Goal: Task Accomplishment & Management: Complete application form

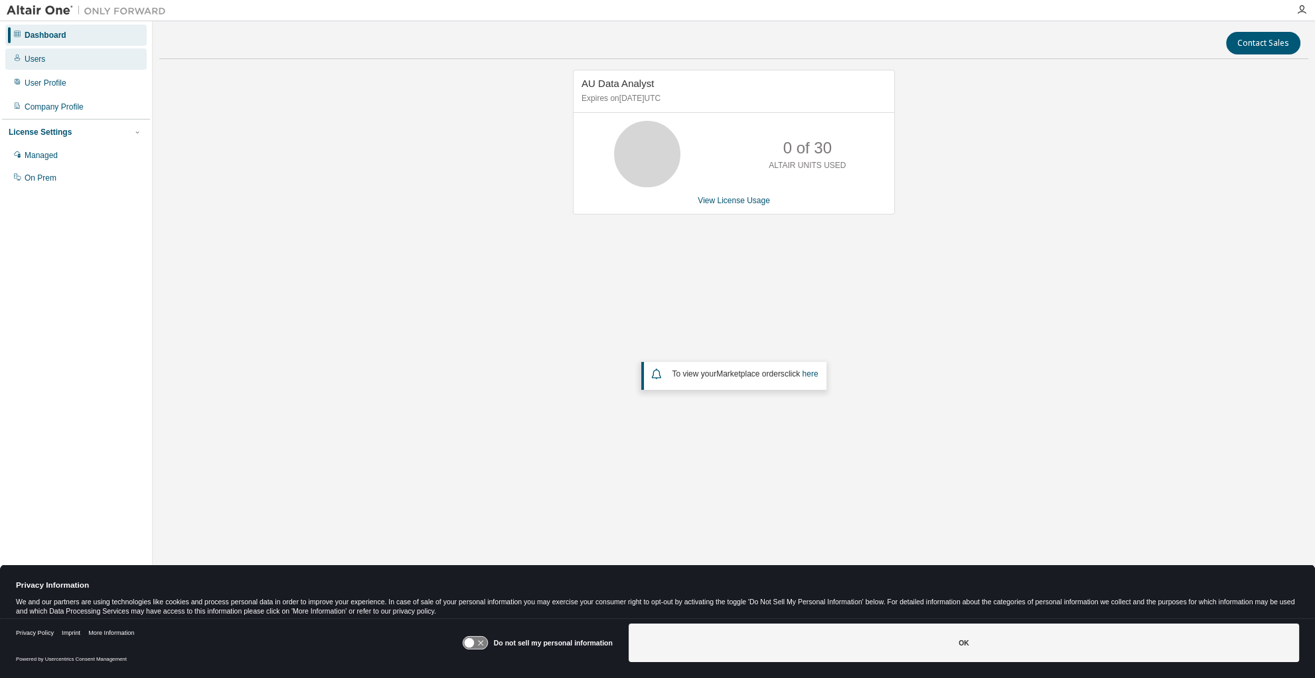
click at [38, 61] on div "Users" at bounding box center [35, 59] width 21 height 11
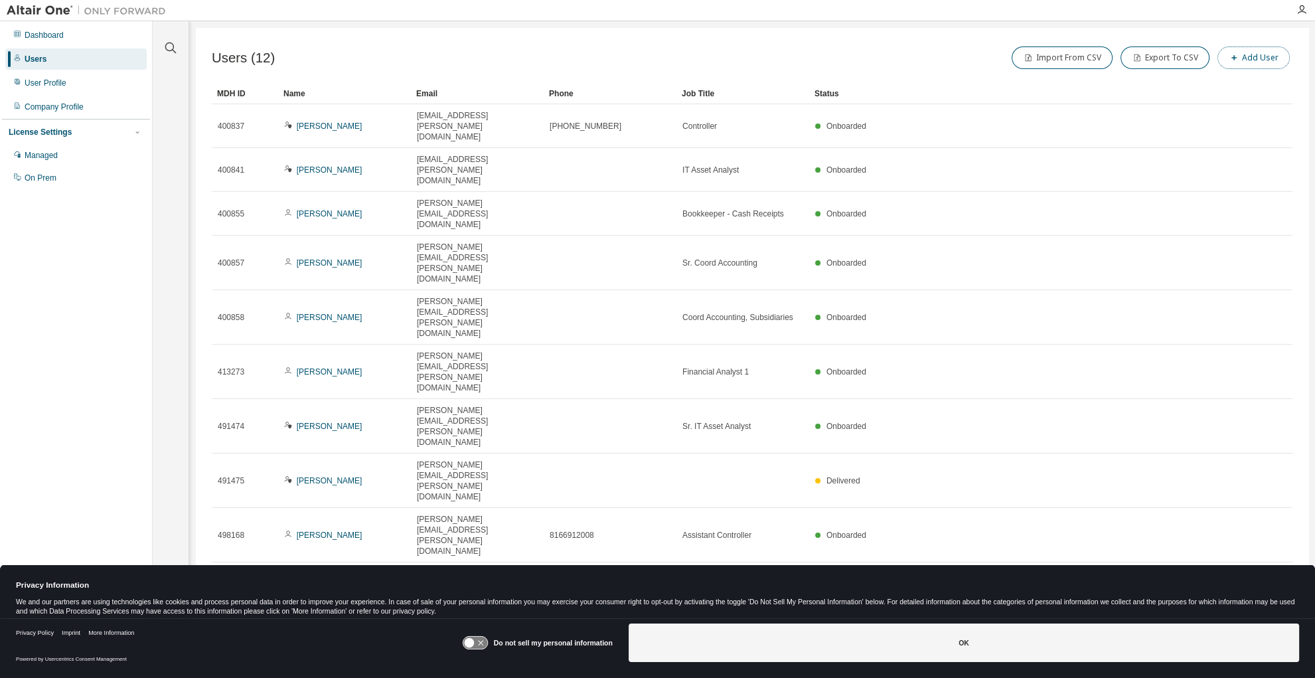
click at [1245, 54] on button "Add User" at bounding box center [1253, 57] width 72 height 23
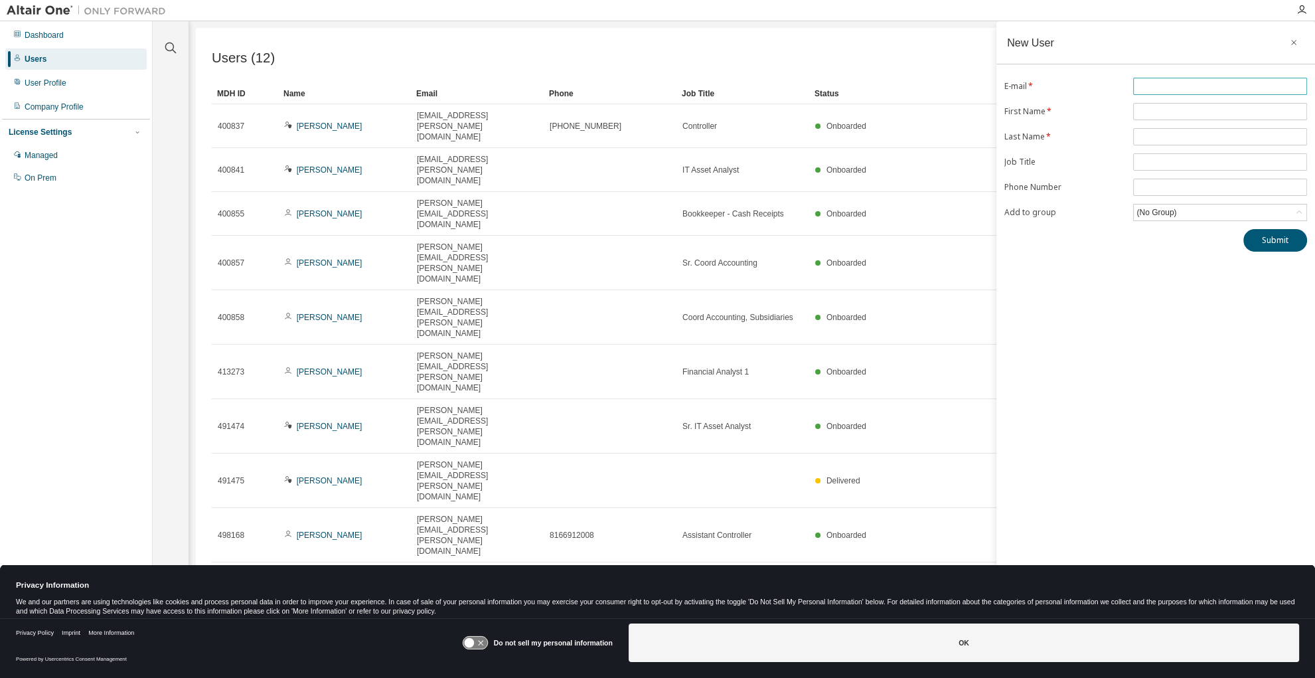
click at [1176, 86] on input "text" at bounding box center [1219, 86] width 167 height 11
type input "**********"
click at [1188, 110] on input "text" at bounding box center [1219, 111] width 167 height 11
type input "*******"
click at [1174, 135] on input "text" at bounding box center [1219, 136] width 167 height 11
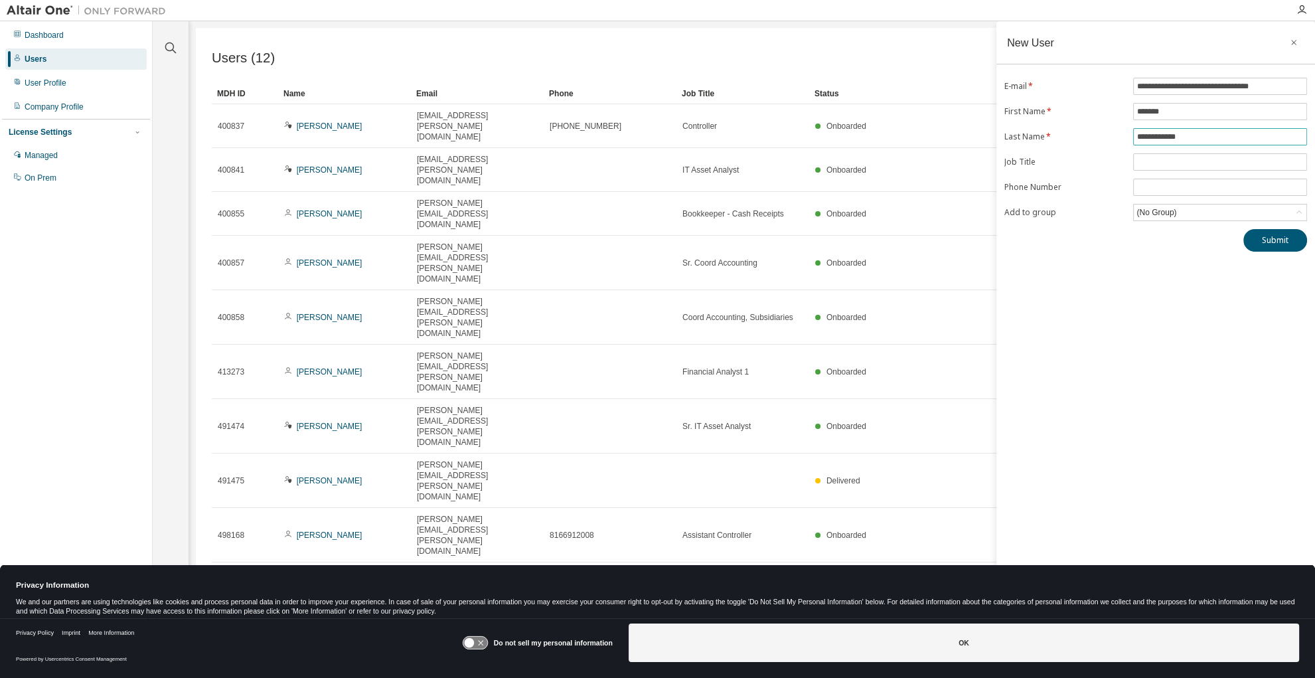
type input "**********"
click at [1171, 163] on input "text" at bounding box center [1219, 162] width 167 height 11
type input "**********"
click at [1167, 182] on input "tel" at bounding box center [1219, 187] width 167 height 11
click at [1107, 252] on div "**********" at bounding box center [1155, 330] width 319 height 618
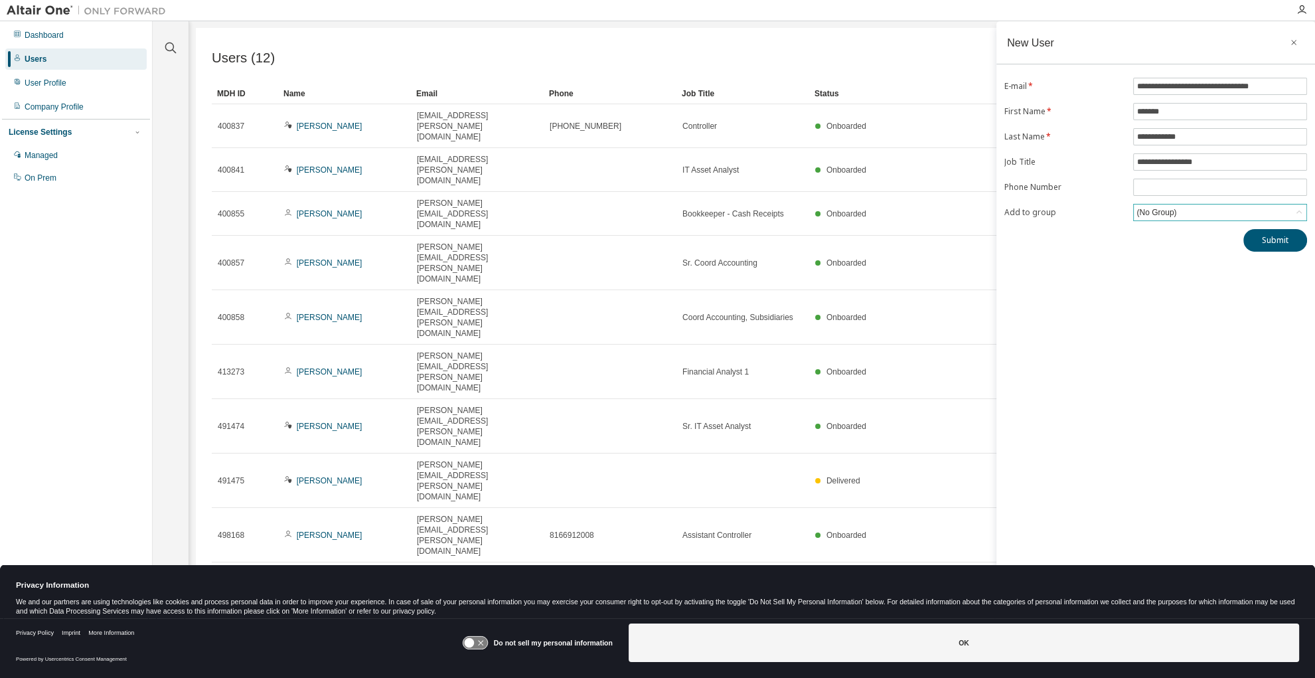
click at [1168, 213] on div "(No Group)" at bounding box center [1156, 212] width 44 height 15
click at [1171, 263] on li "5250 - Finance Group" at bounding box center [1219, 265] width 170 height 17
click at [1262, 242] on button "Submit" at bounding box center [1275, 240] width 64 height 23
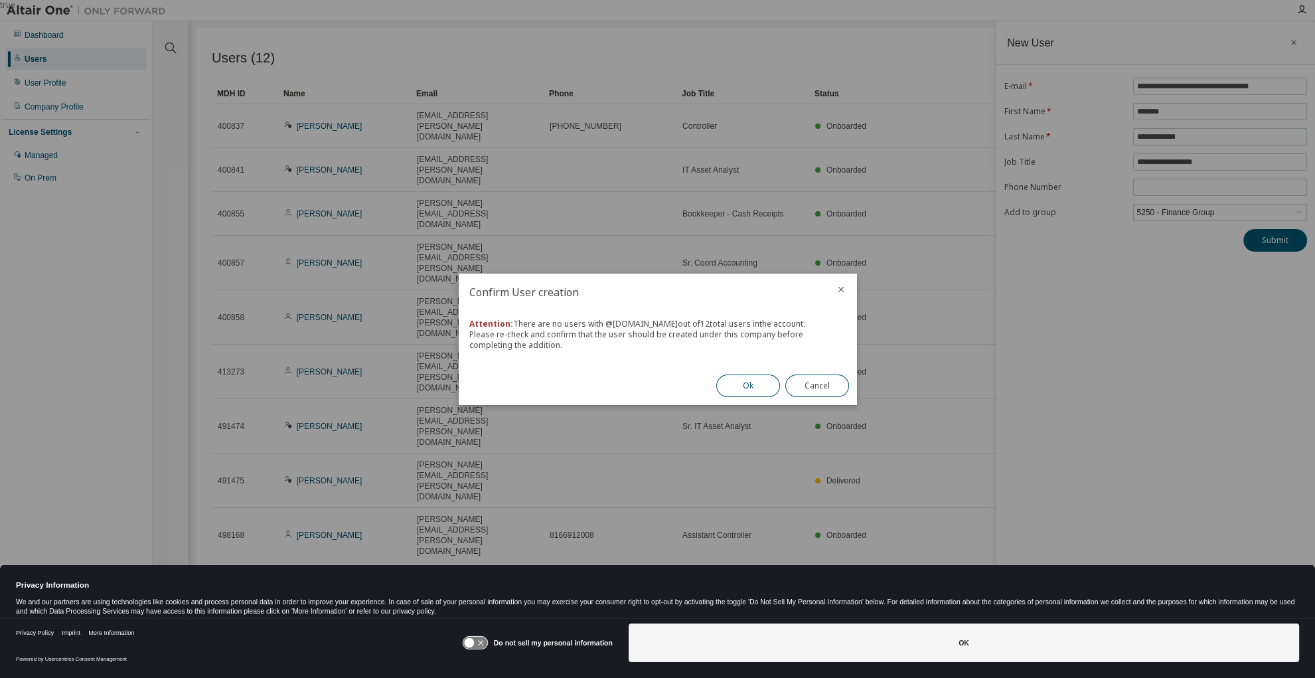
click at [745, 383] on button "Ok" at bounding box center [748, 385] width 64 height 23
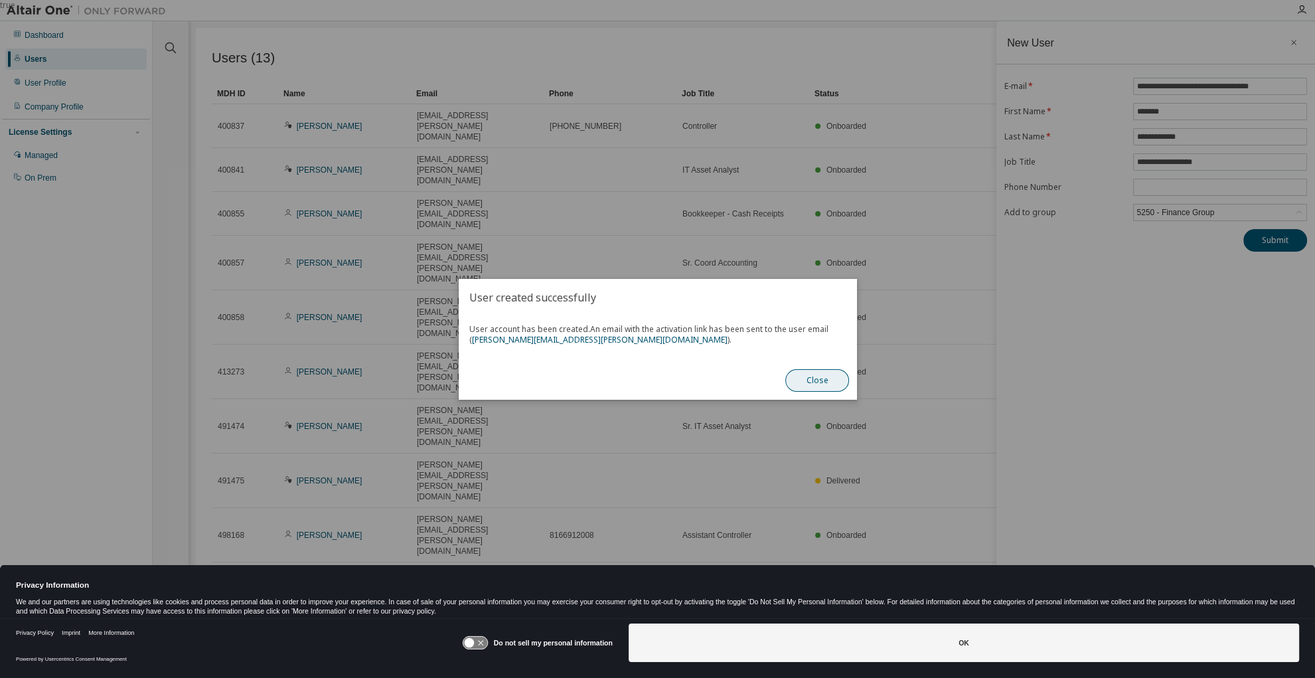
click at [816, 381] on button "Close" at bounding box center [817, 380] width 64 height 23
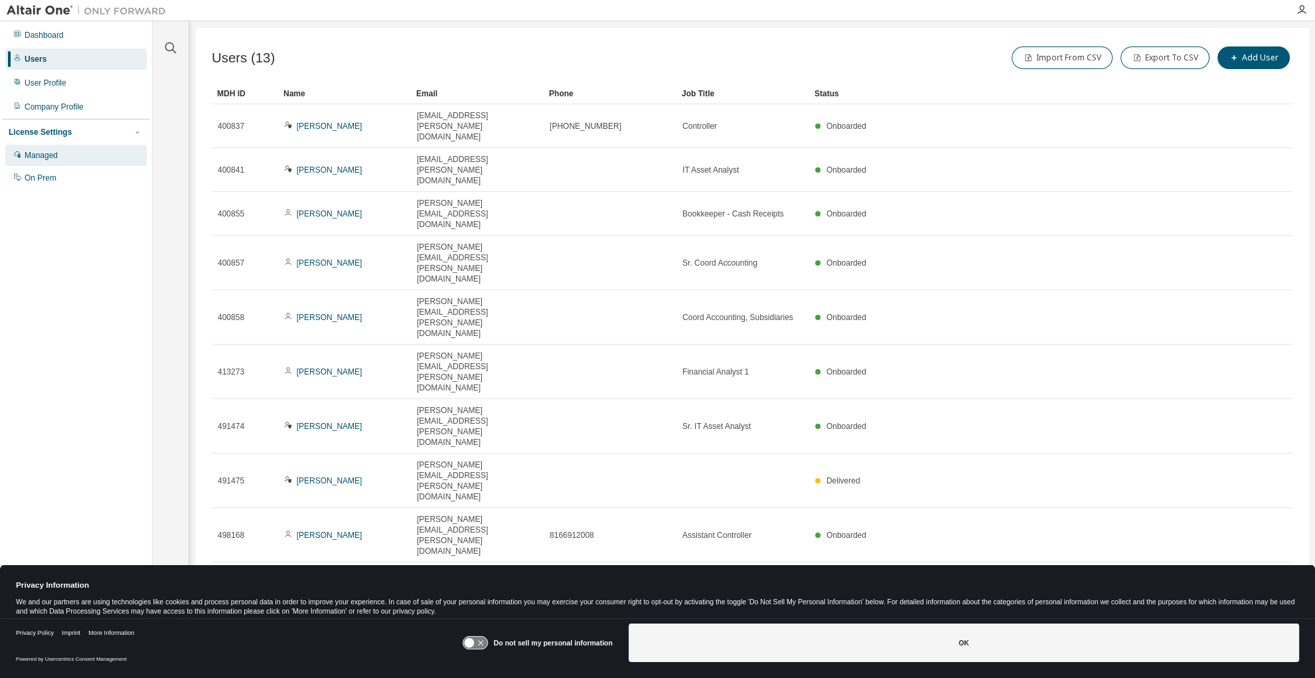
click at [50, 159] on div "Managed" at bounding box center [41, 155] width 33 height 11
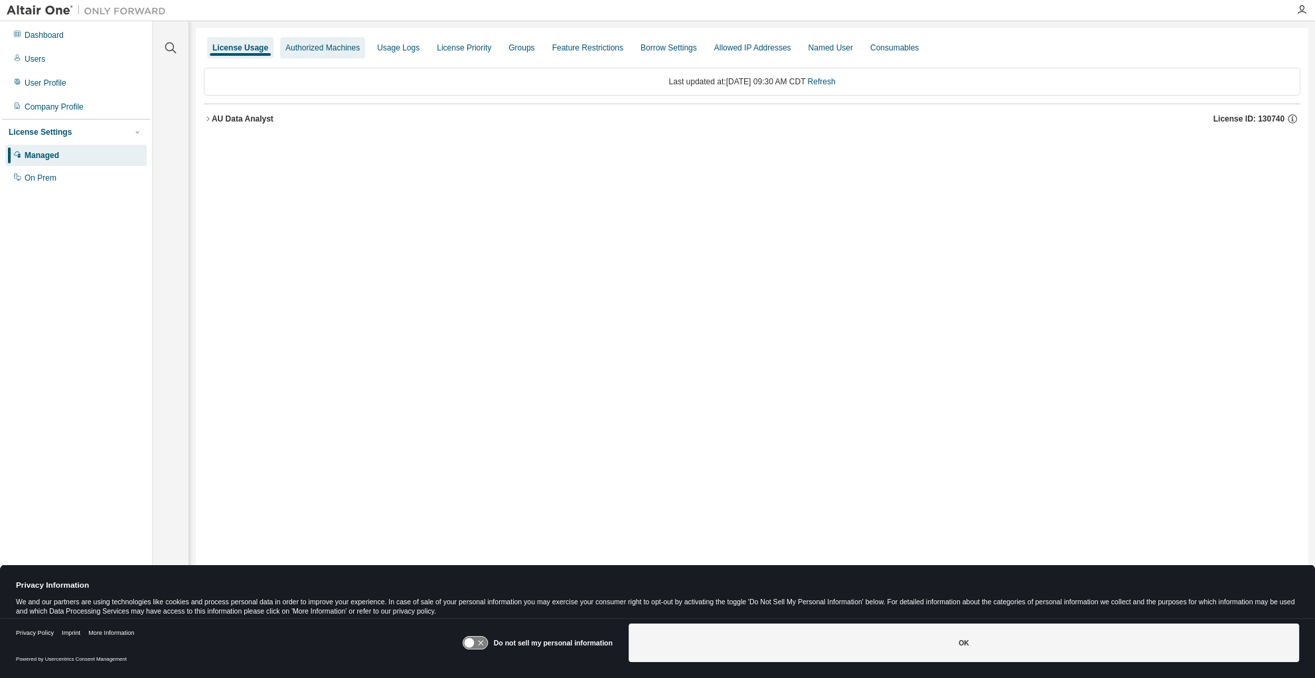
click at [304, 50] on div "Authorized Machines" at bounding box center [322, 47] width 74 height 11
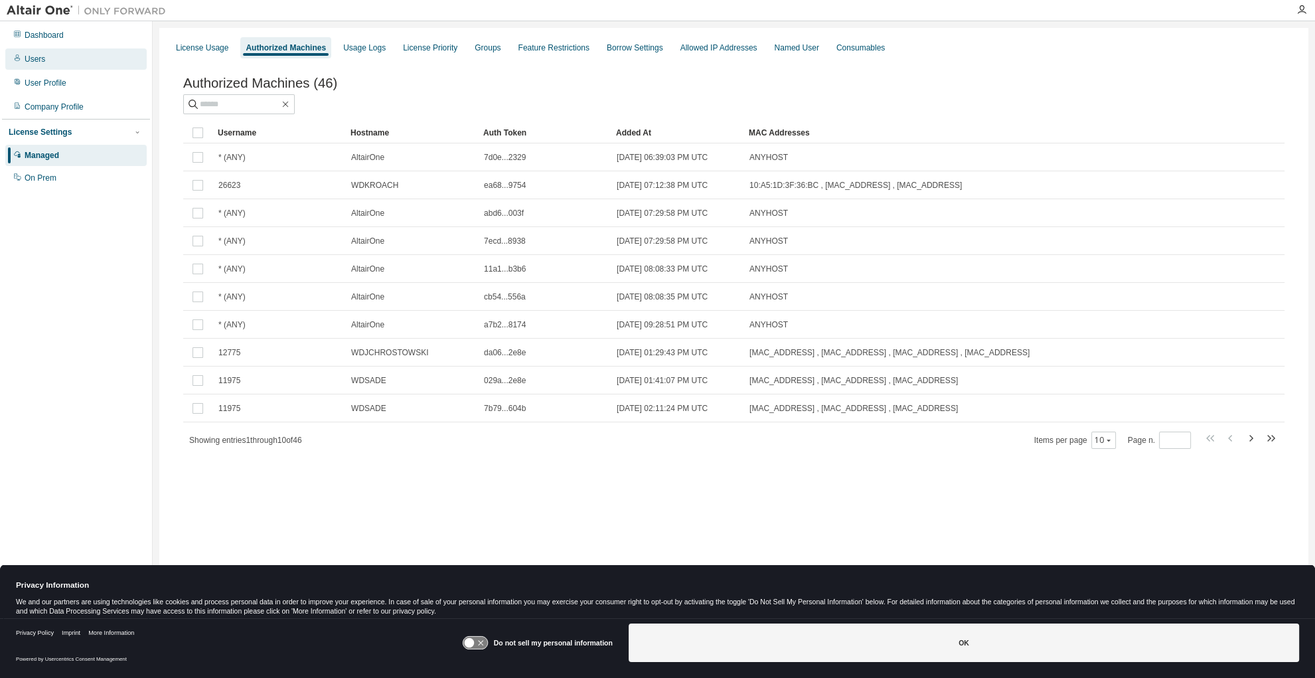
click at [40, 62] on div "Users" at bounding box center [35, 59] width 21 height 11
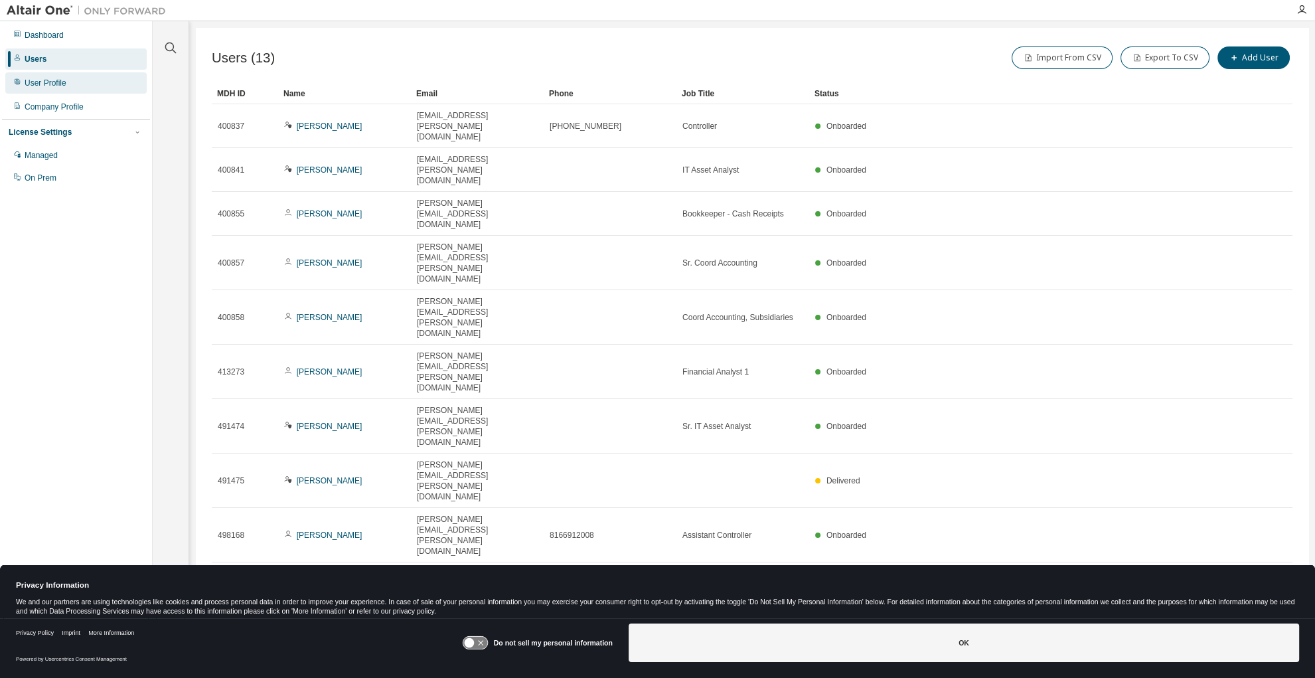
click at [44, 82] on div "User Profile" at bounding box center [46, 83] width 42 height 11
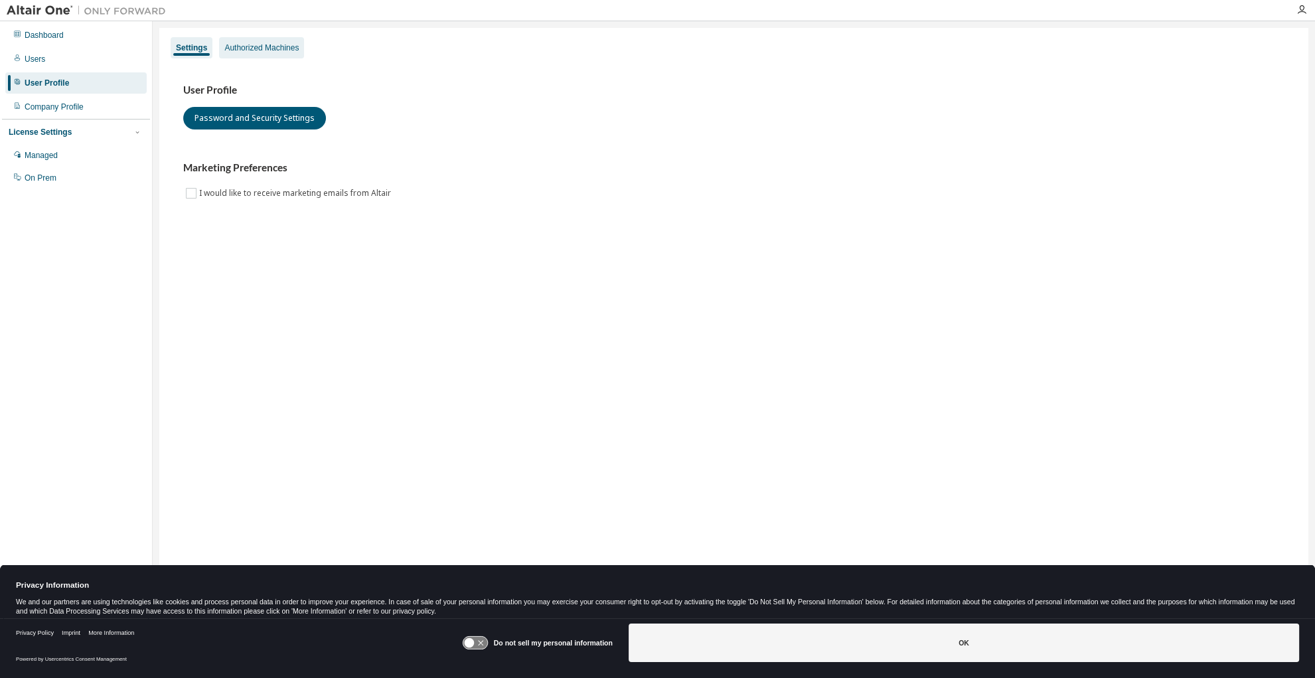
click at [263, 52] on div "Authorized Machines" at bounding box center [261, 47] width 74 height 11
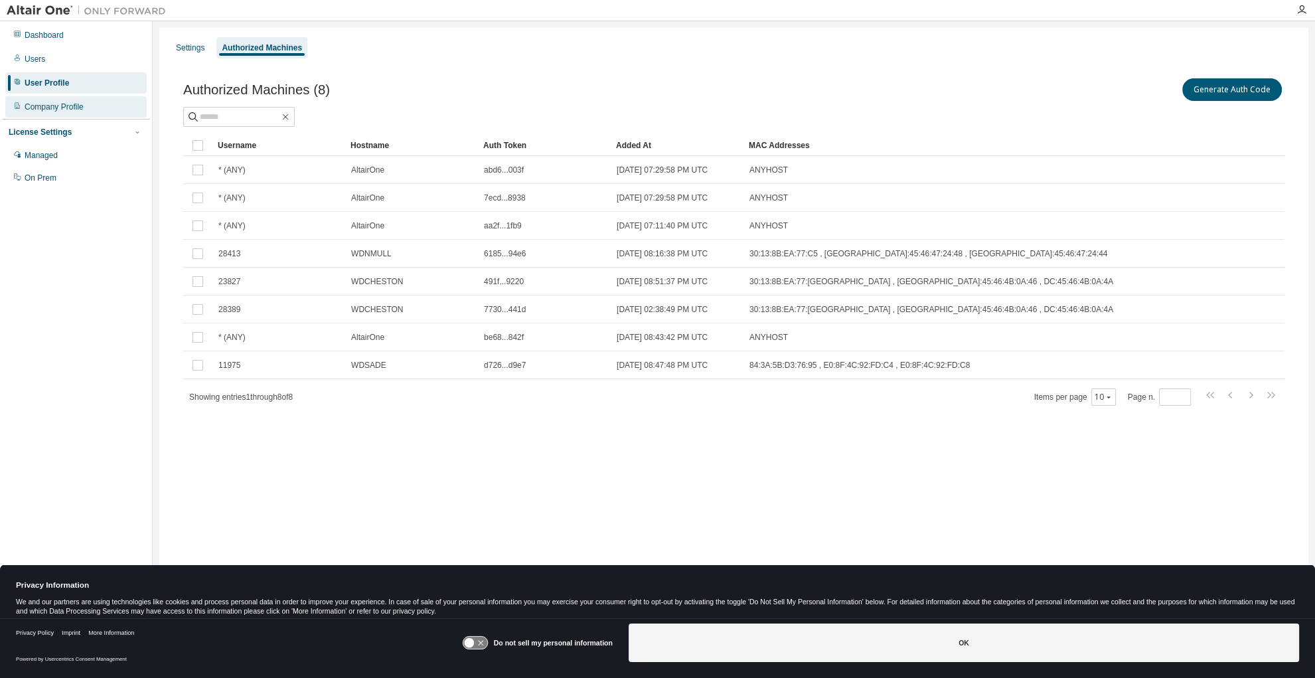
click at [38, 112] on div "Company Profile" at bounding box center [75, 106] width 141 height 21
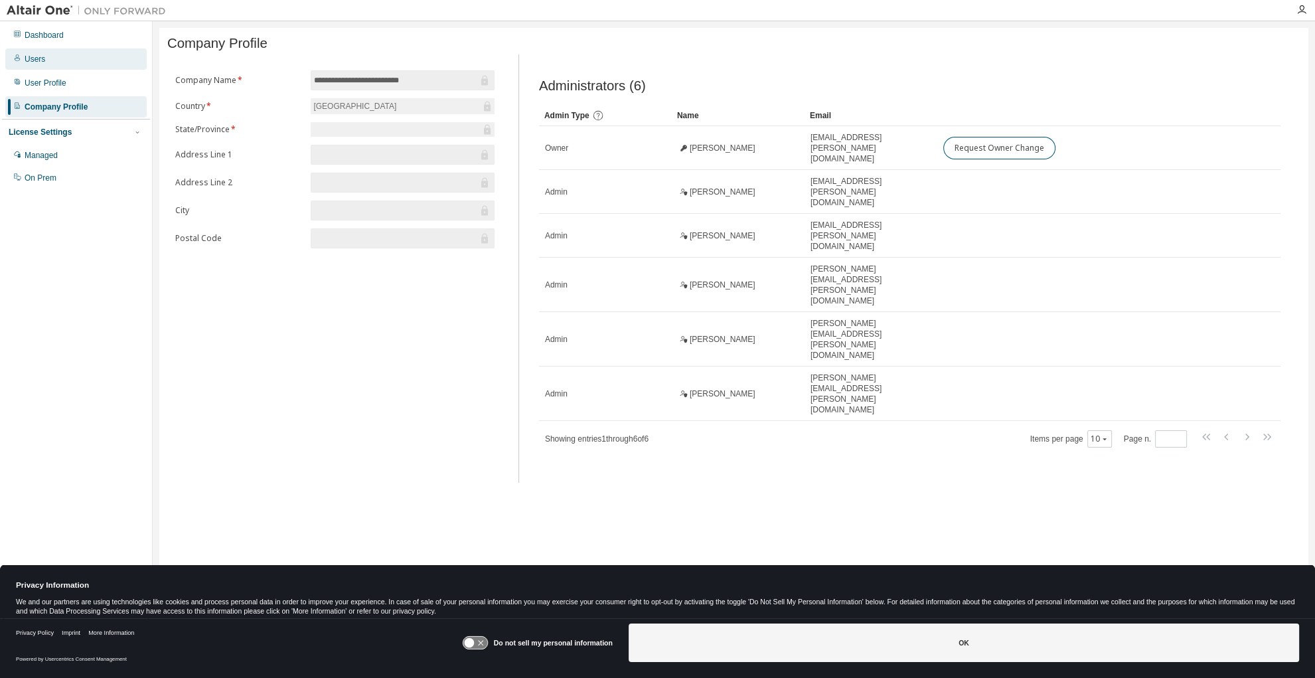
click at [35, 62] on div "Users" at bounding box center [35, 59] width 21 height 11
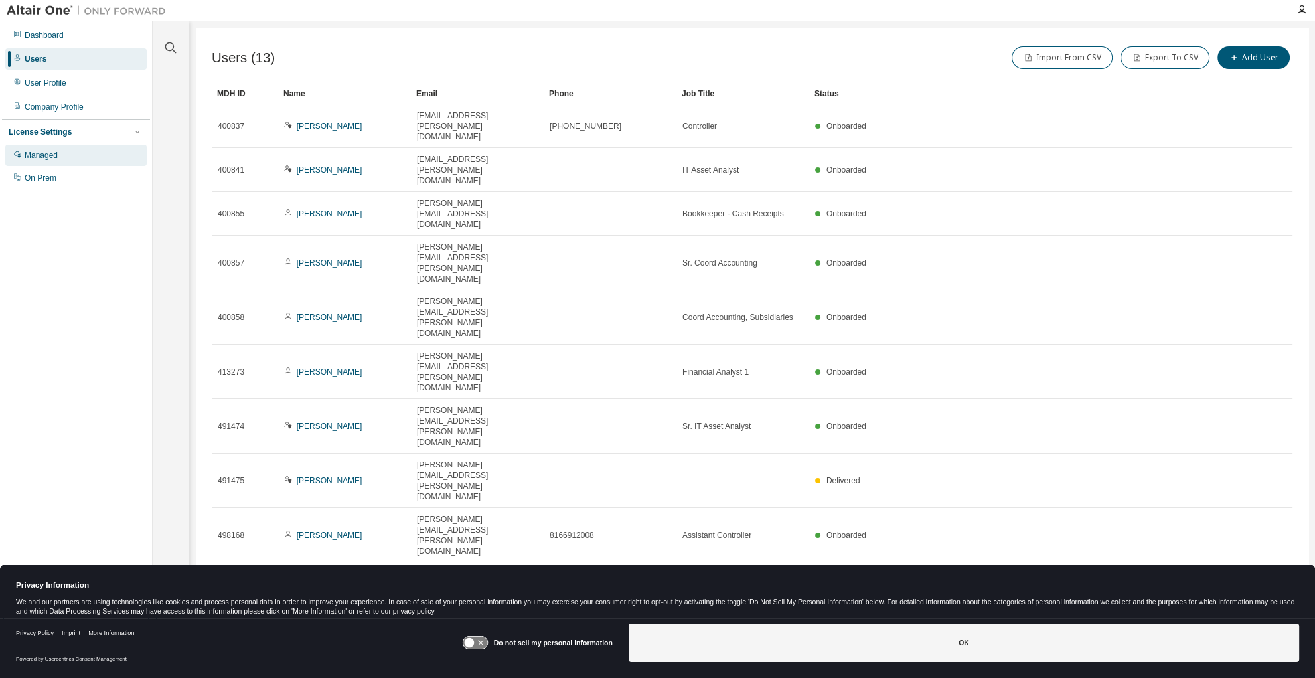
click at [50, 158] on div "Managed" at bounding box center [41, 155] width 33 height 11
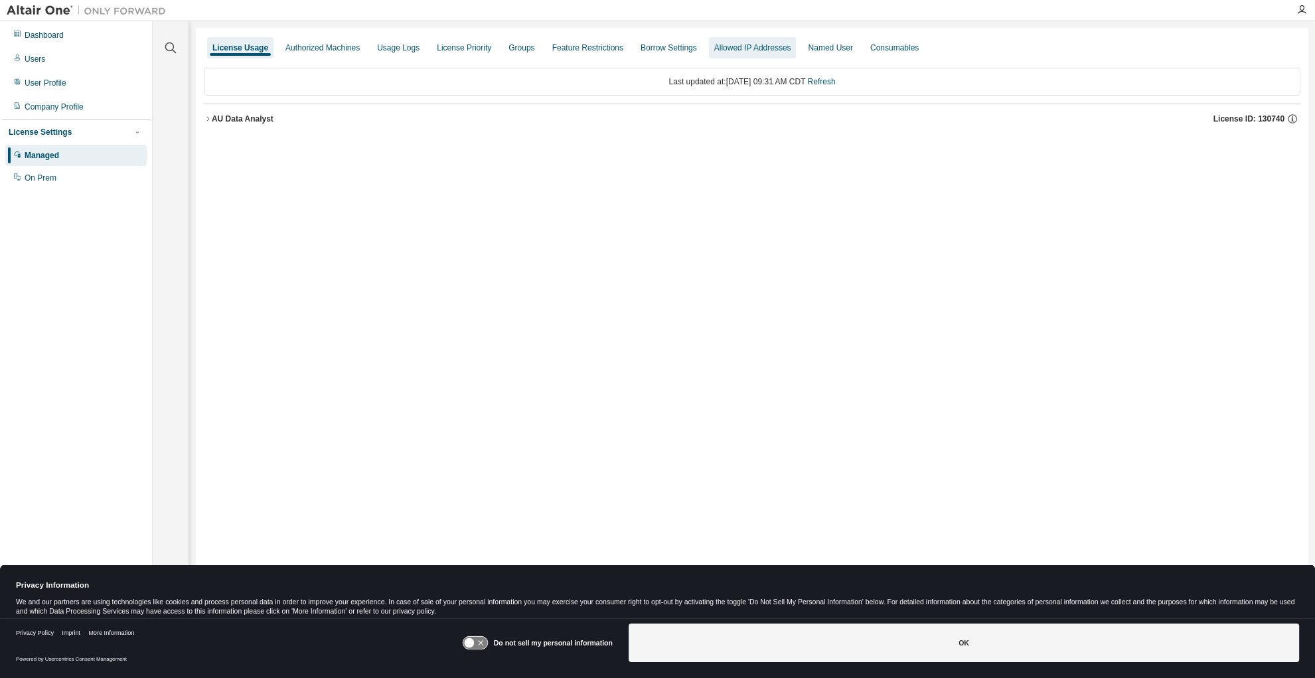
click at [714, 52] on div "Allowed IP Addresses" at bounding box center [752, 47] width 77 height 11
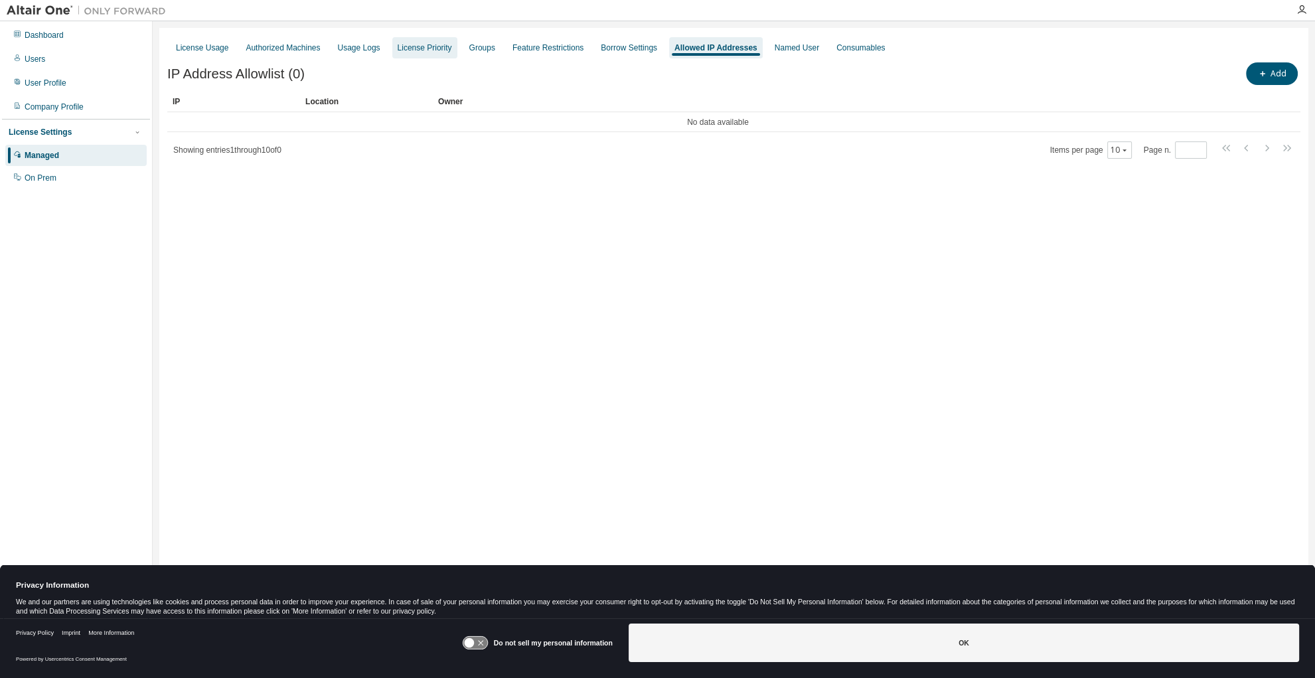
click at [414, 50] on div "License Priority" at bounding box center [425, 47] width 54 height 11
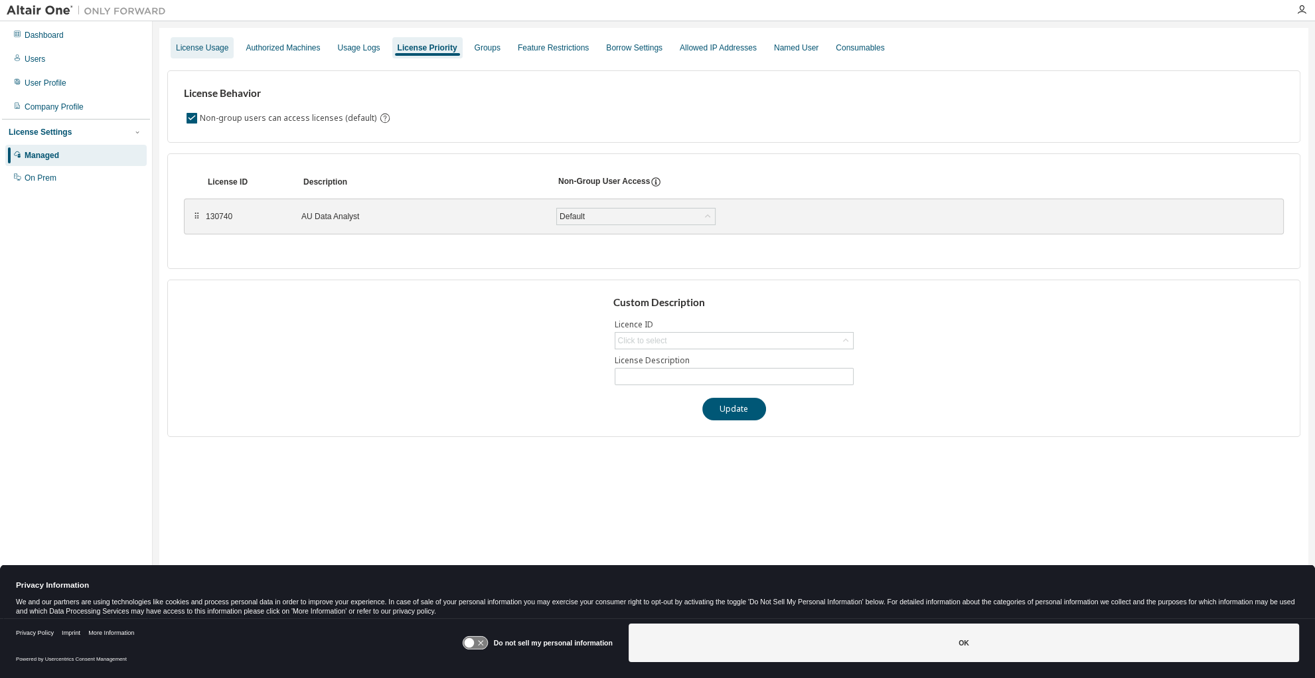
click at [228, 48] on div "License Usage" at bounding box center [202, 47] width 63 height 21
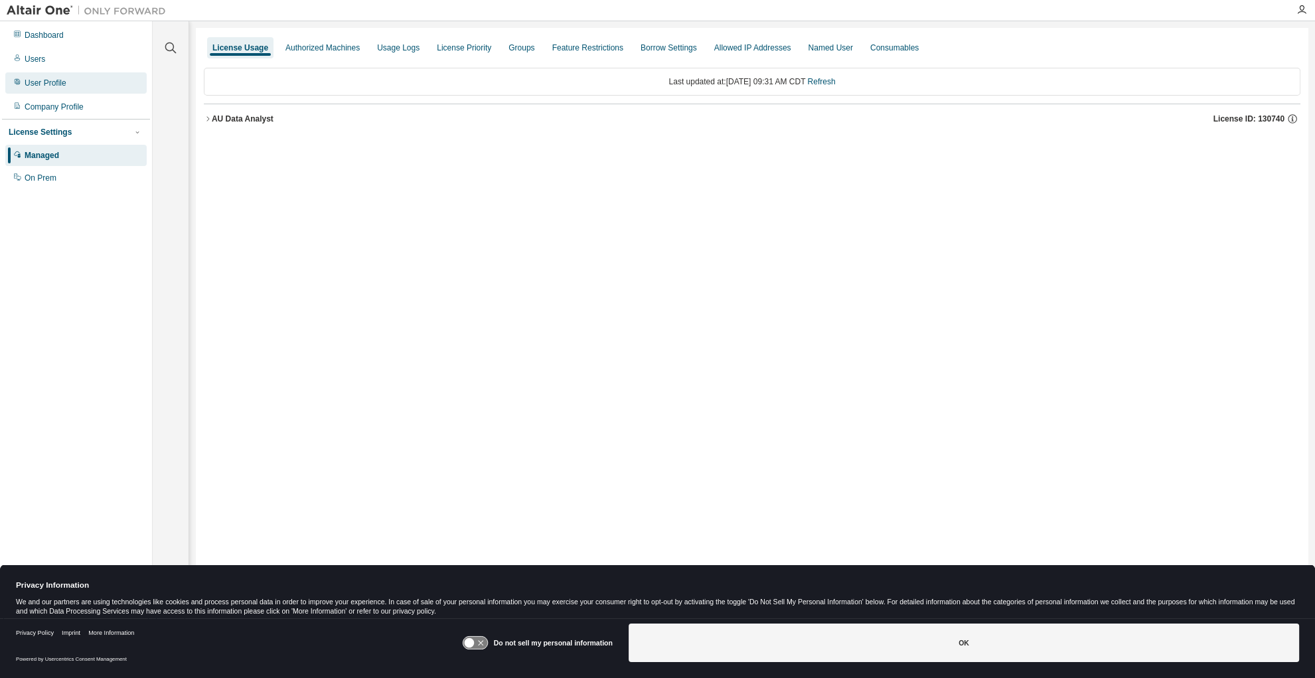
click at [61, 84] on div "User Profile" at bounding box center [46, 83] width 42 height 11
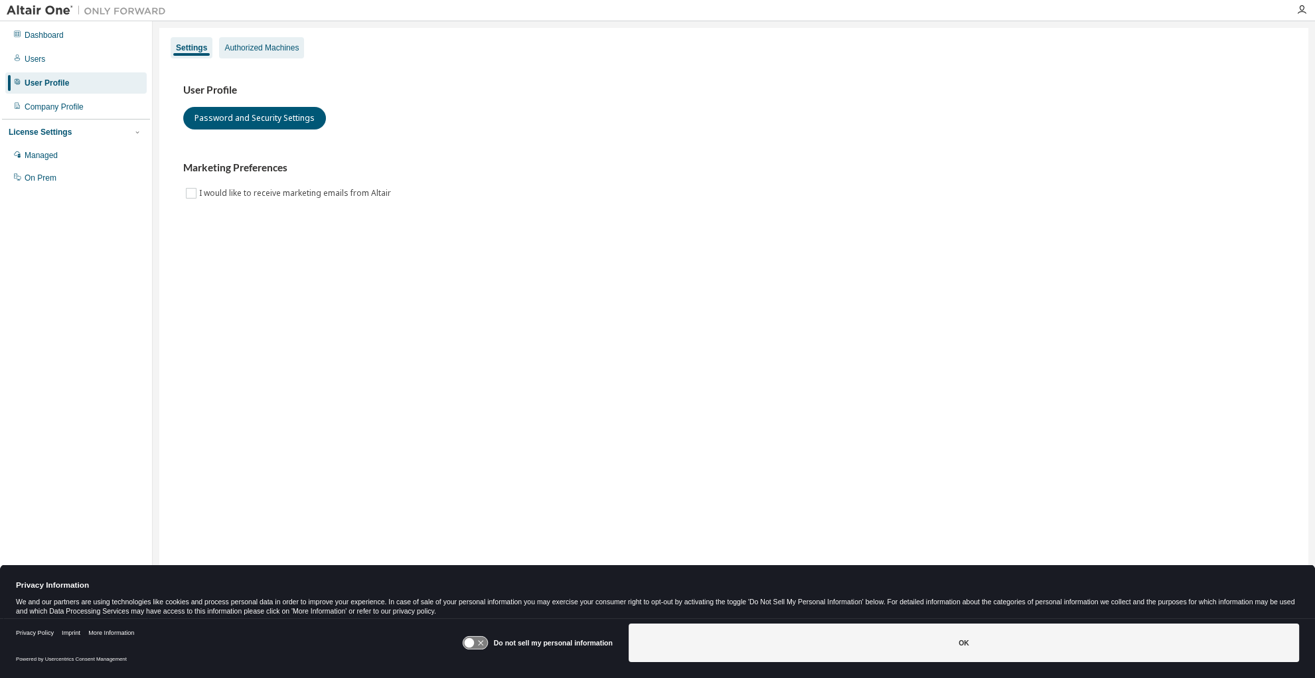
click at [279, 45] on div "Authorized Machines" at bounding box center [261, 47] width 74 height 11
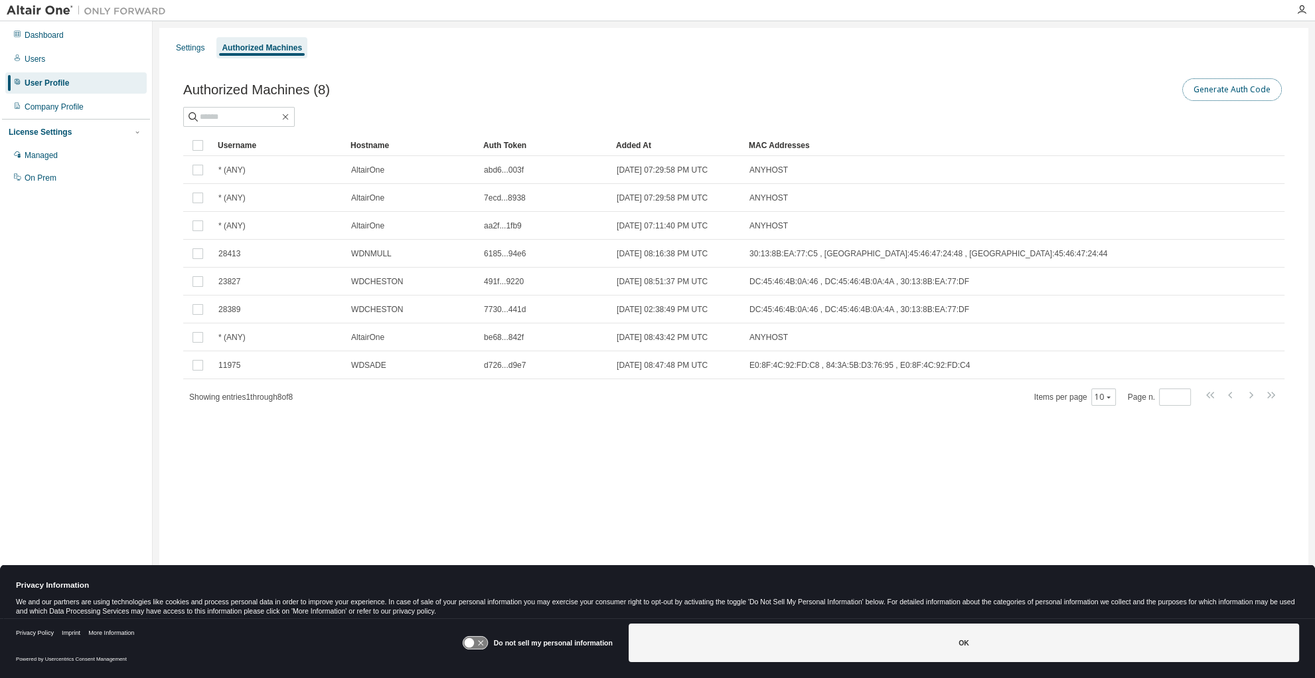
click at [1230, 95] on button "Generate Auth Code" at bounding box center [1232, 89] width 100 height 23
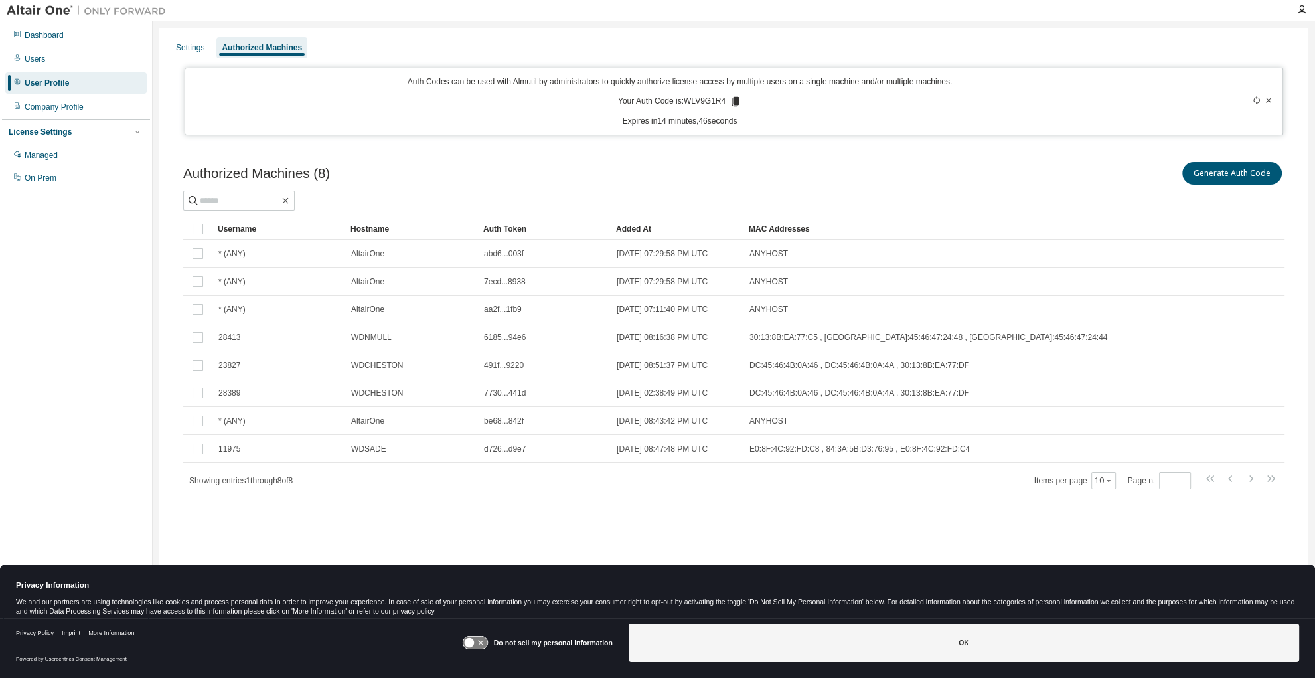
click at [1269, 98] on icon at bounding box center [1268, 100] width 8 height 8
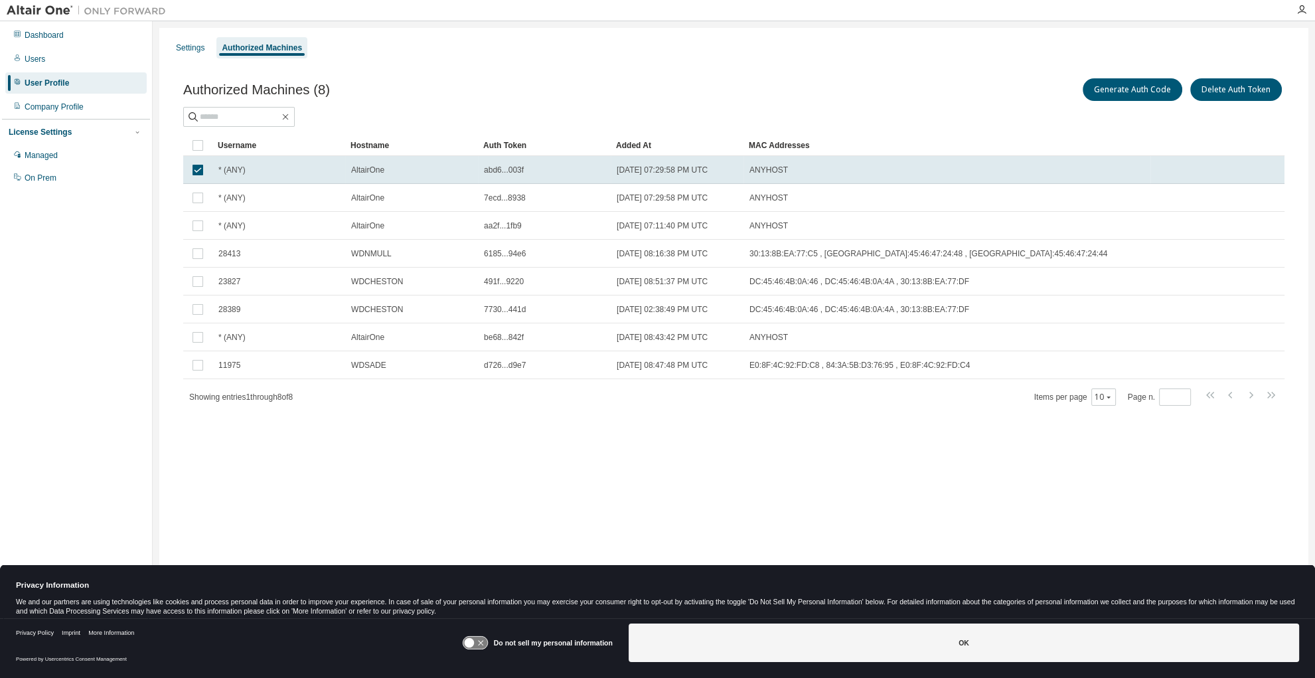
click at [512, 167] on span "abd6...003f" at bounding box center [504, 170] width 40 height 11
click at [37, 31] on div "Dashboard" at bounding box center [44, 35] width 39 height 11
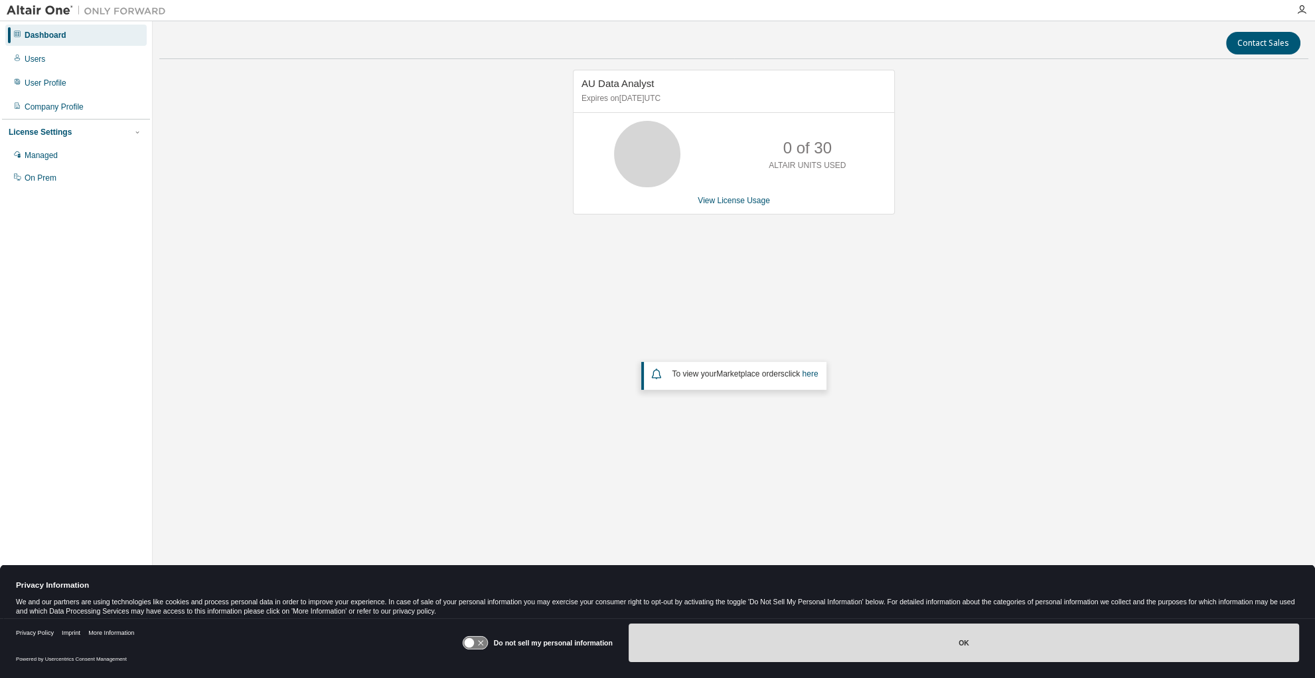
click at [994, 648] on button "OK" at bounding box center [963, 642] width 670 height 38
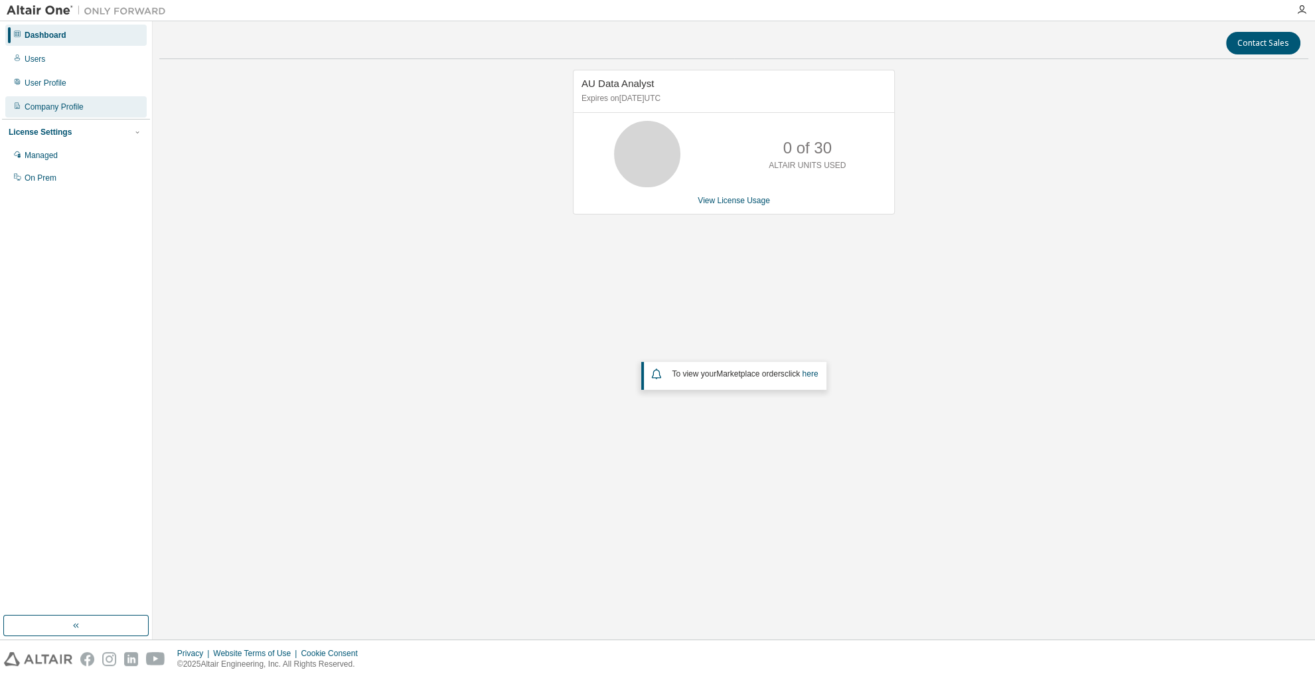
click at [62, 109] on div "Company Profile" at bounding box center [54, 107] width 59 height 11
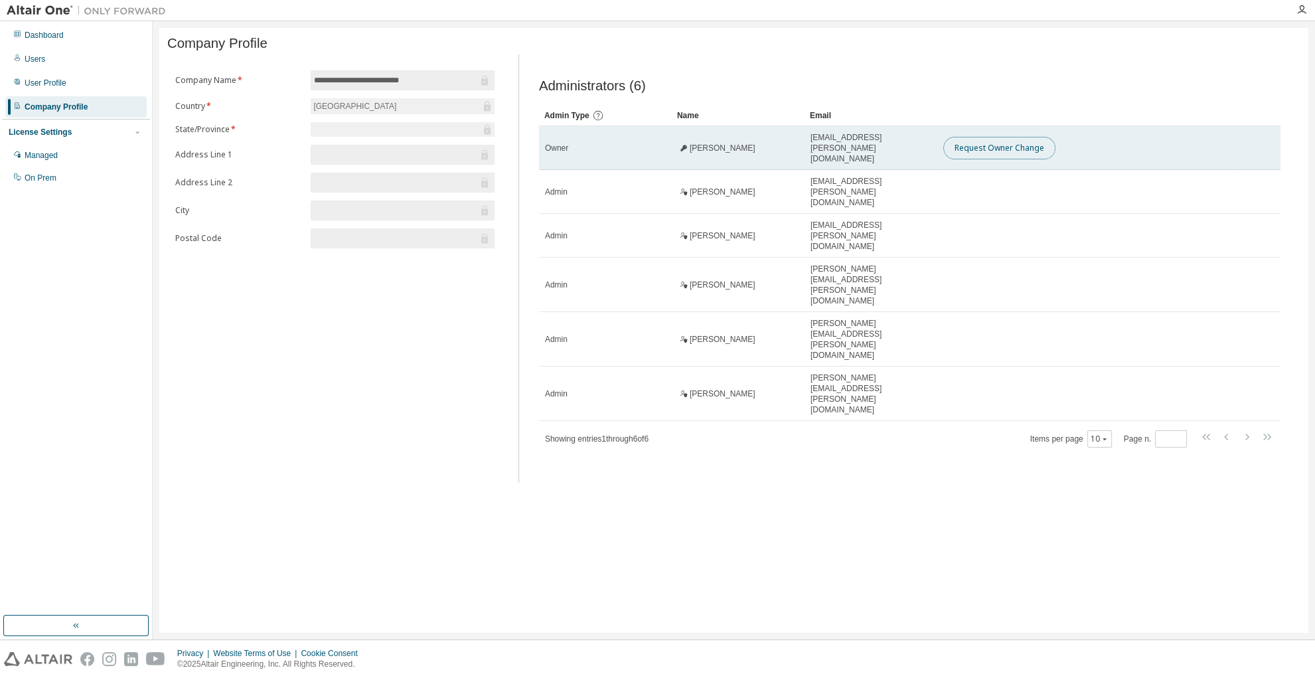
click at [999, 147] on button "Request Owner Change" at bounding box center [999, 148] width 112 height 23
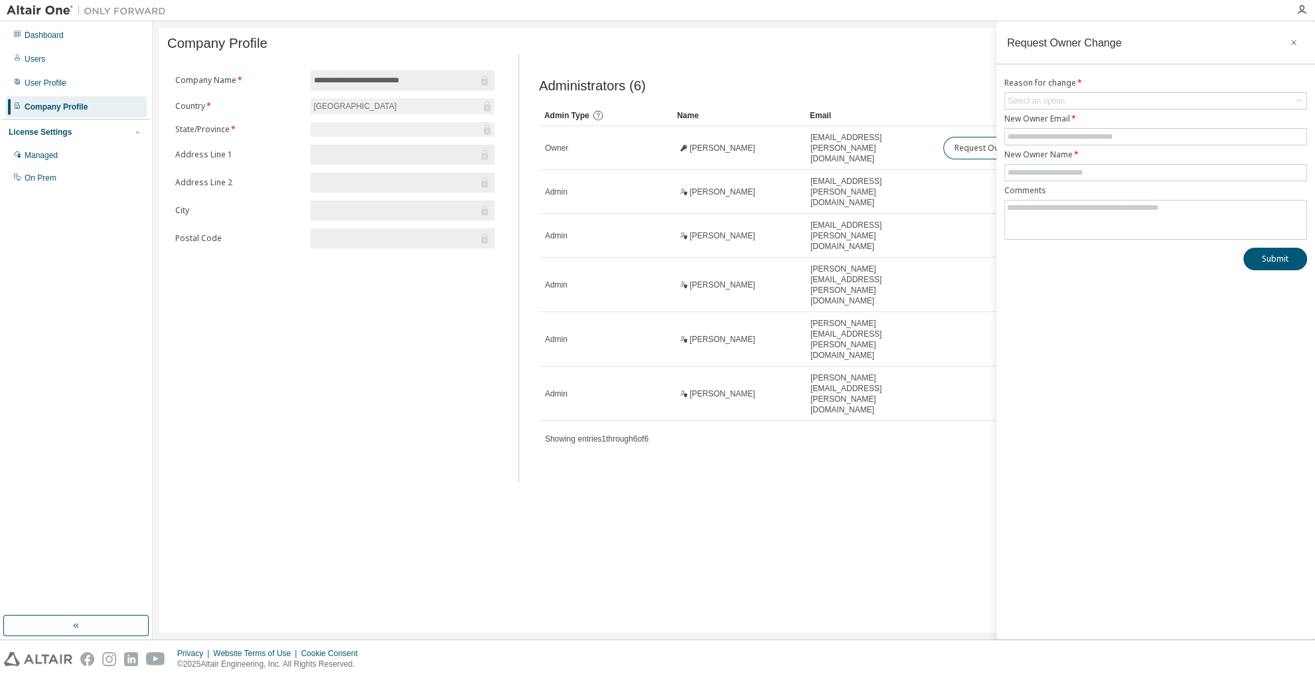
click at [968, 445] on div "**********" at bounding box center [733, 330] width 1149 height 605
click at [1078, 387] on div "Request Owner Change Reason for change * Select an option New Owner Email * New…" at bounding box center [1155, 330] width 319 height 618
click at [64, 8] on img at bounding box center [90, 10] width 166 height 13
